Goal: Task Accomplishment & Management: Manage account settings

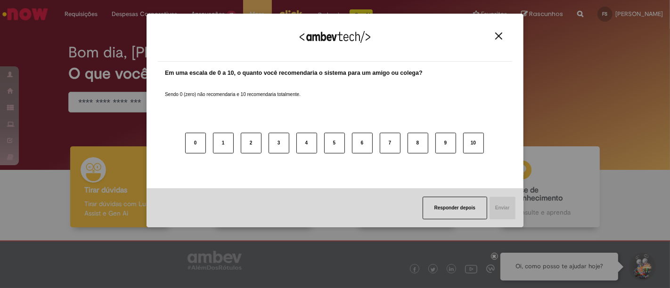
click at [504, 36] on button "Close" at bounding box center [498, 36] width 13 height 8
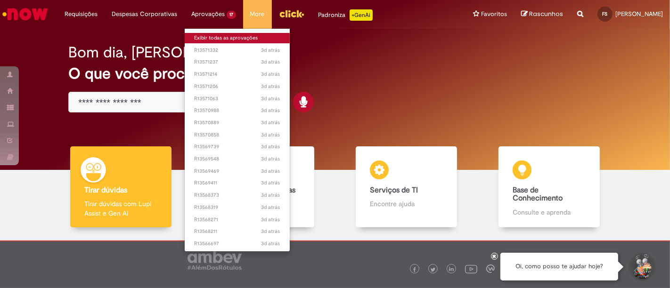
click at [209, 39] on link "Exibir todas as aprovações" at bounding box center [237, 38] width 105 height 10
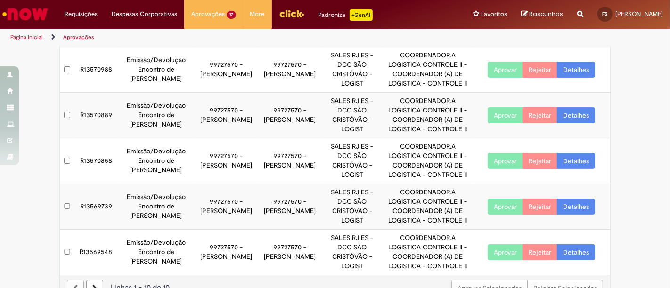
scroll to position [307, 0]
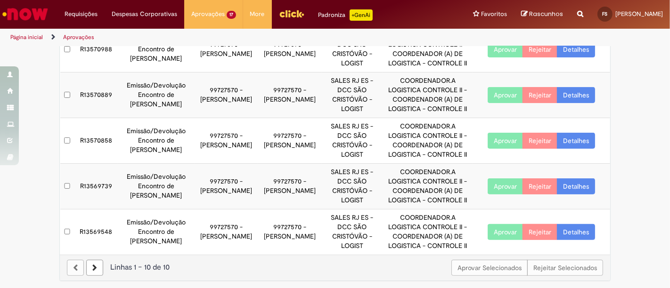
click at [94, 266] on link at bounding box center [94, 268] width 17 height 16
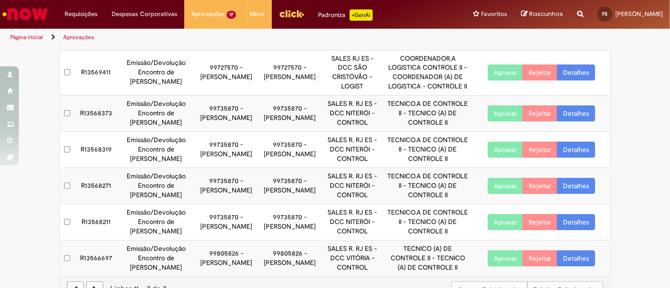
scroll to position [132, 0]
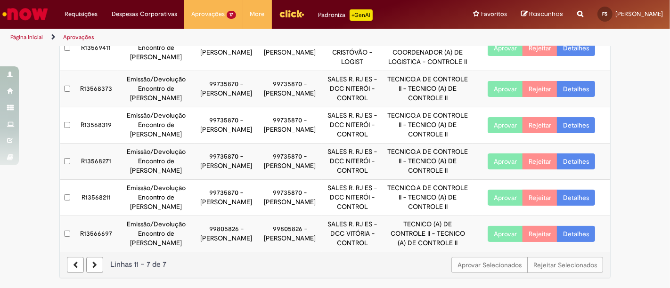
click at [92, 268] on icon at bounding box center [94, 265] width 5 height 7
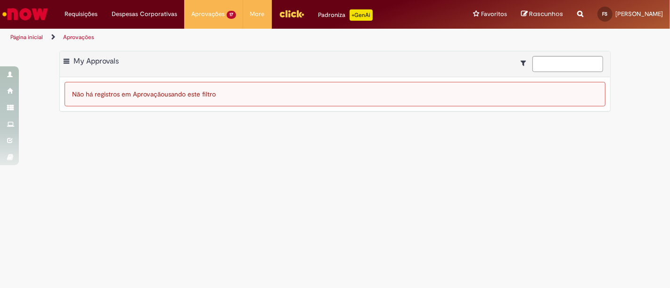
scroll to position [0, 0]
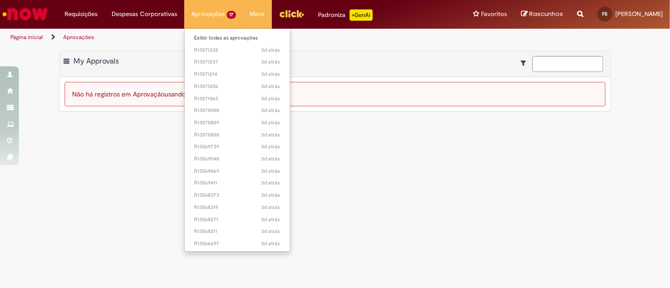
click at [206, 44] on li "3d atrás 3 dias atrás R13571332" at bounding box center [237, 49] width 105 height 12
click at [206, 41] on link "Exibir todas as aprovações" at bounding box center [237, 38] width 105 height 10
click at [205, 35] on link "Exibir todas as aprovações" at bounding box center [237, 38] width 105 height 10
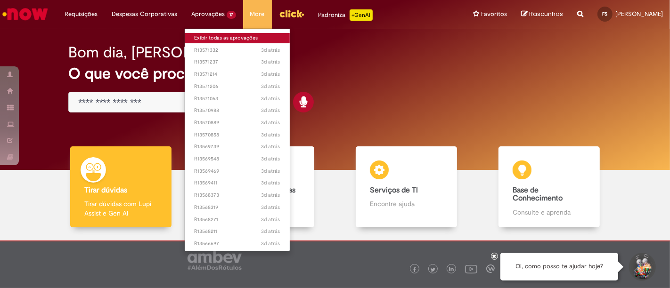
click at [206, 36] on link "Exibir todas as aprovações" at bounding box center [237, 38] width 105 height 10
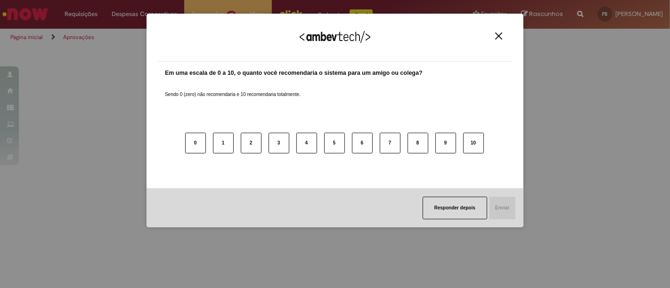
click at [498, 41] on div "Agradecemos seu feedback!" at bounding box center [335, 43] width 354 height 37
click at [500, 37] on img "Close" at bounding box center [498, 35] width 7 height 7
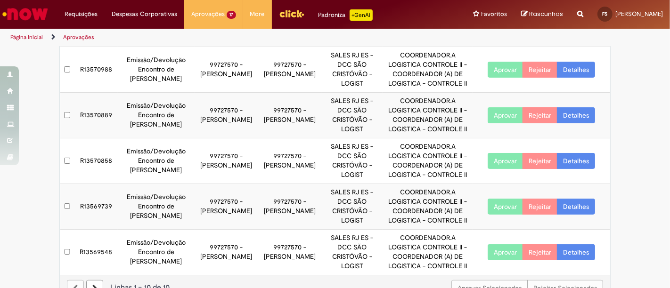
scroll to position [307, 0]
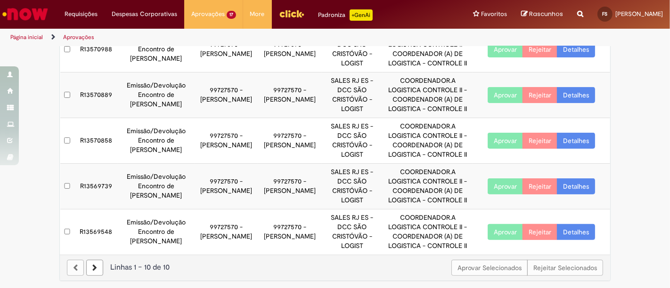
click at [73, 267] on div at bounding box center [75, 268] width 17 height 16
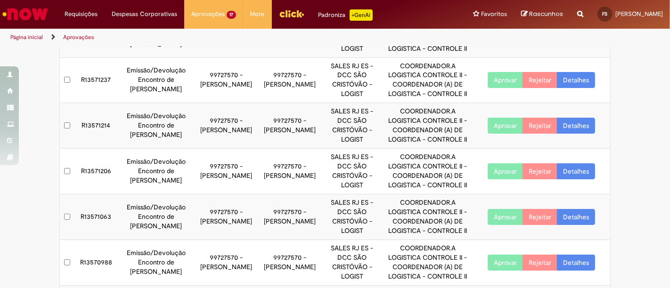
scroll to position [0, 0]
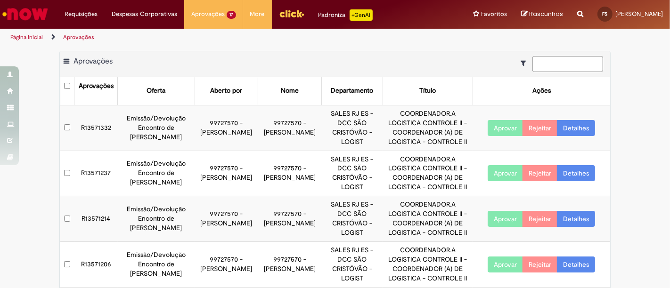
click at [580, 126] on link "Detalhes" at bounding box center [576, 128] width 38 height 16
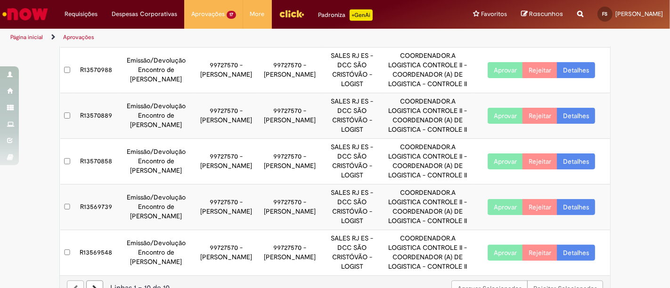
scroll to position [307, 0]
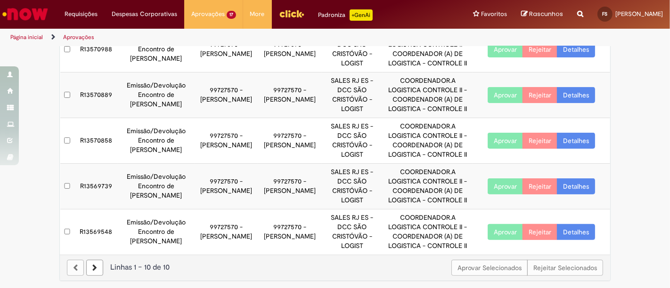
click at [92, 265] on icon at bounding box center [94, 268] width 5 height 7
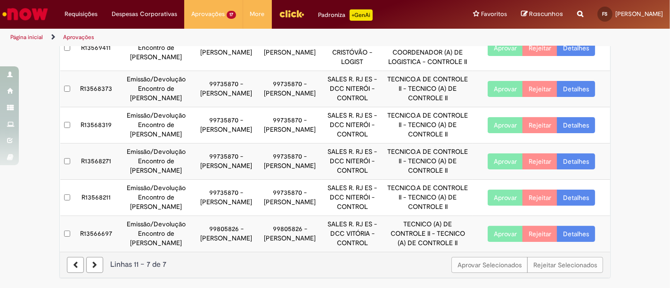
scroll to position [132, 0]
click at [93, 265] on link at bounding box center [94, 265] width 17 height 16
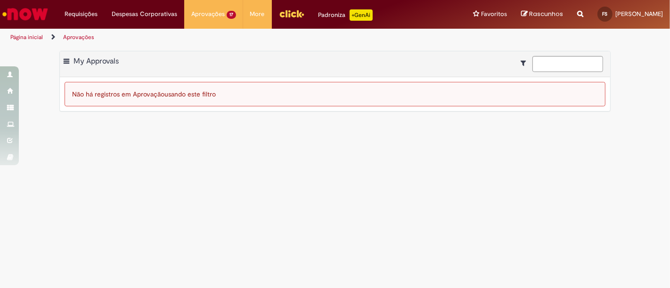
scroll to position [0, 0]
